Goal: Navigation & Orientation: Find specific page/section

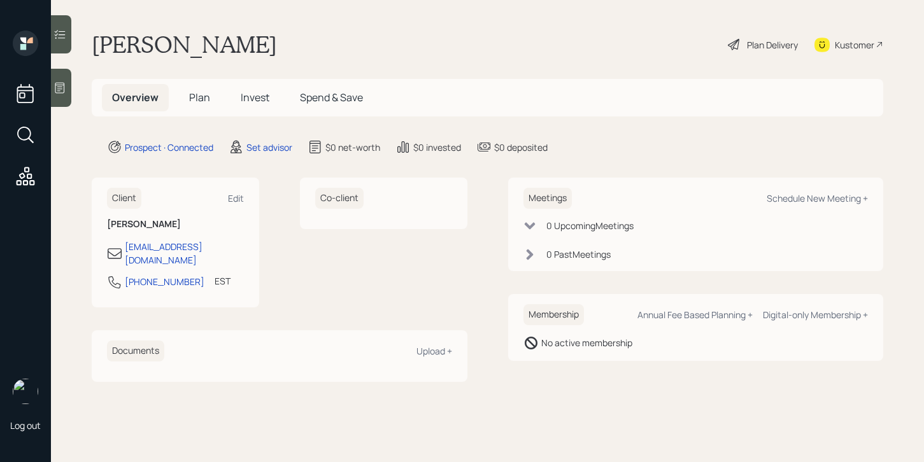
click at [62, 87] on icon at bounding box center [60, 88] width 10 height 11
